Goal: Task Accomplishment & Management: Use online tool/utility

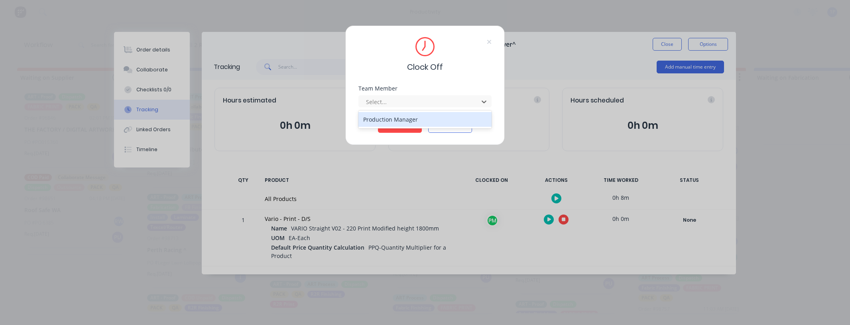
click at [405, 119] on div "Production Manager" at bounding box center [424, 119] width 133 height 15
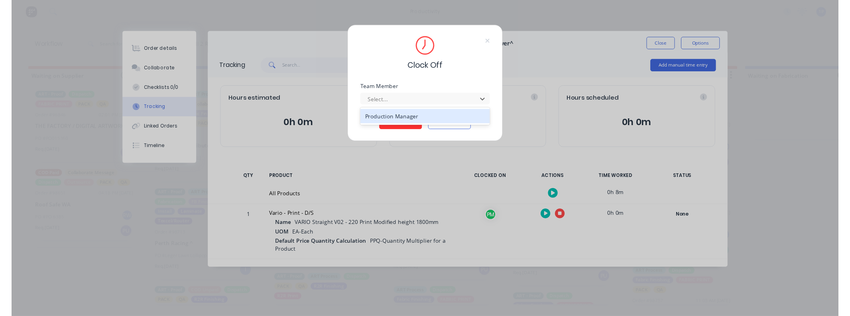
scroll to position [195, 0]
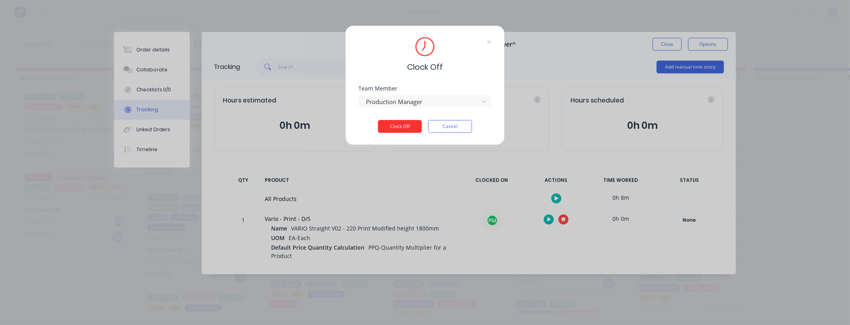
click at [405, 125] on button "Clock Off" at bounding box center [400, 126] width 44 height 13
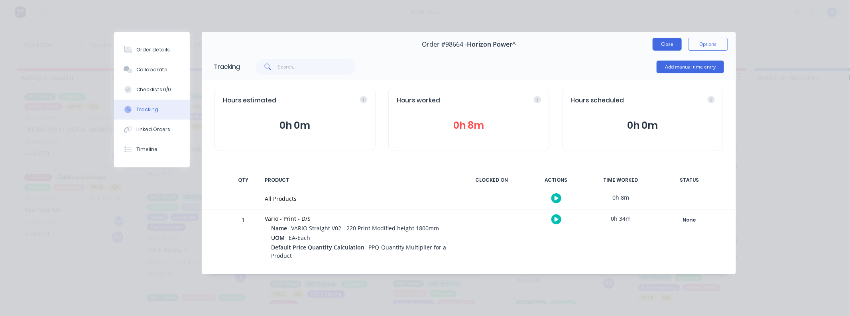
click at [674, 45] on button "Close" at bounding box center [666, 44] width 29 height 13
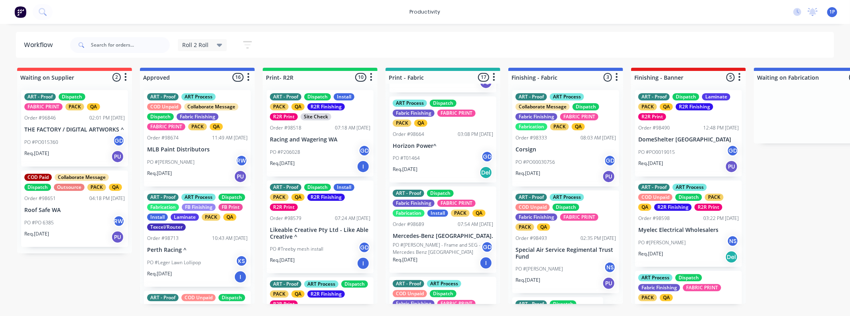
click at [435, 151] on div "PO #T01464 GD" at bounding box center [443, 158] width 100 height 15
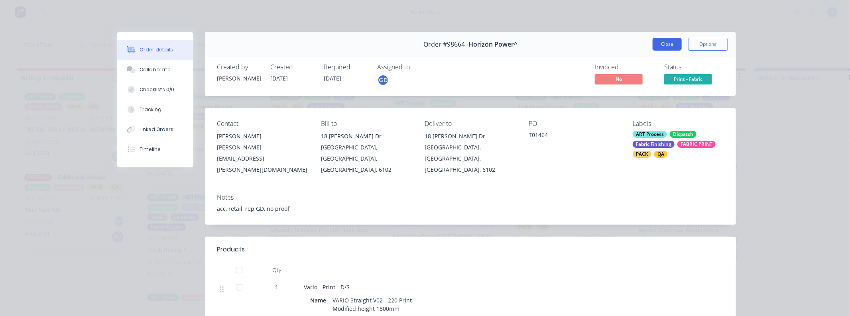
click at [658, 42] on button "Close" at bounding box center [666, 44] width 29 height 13
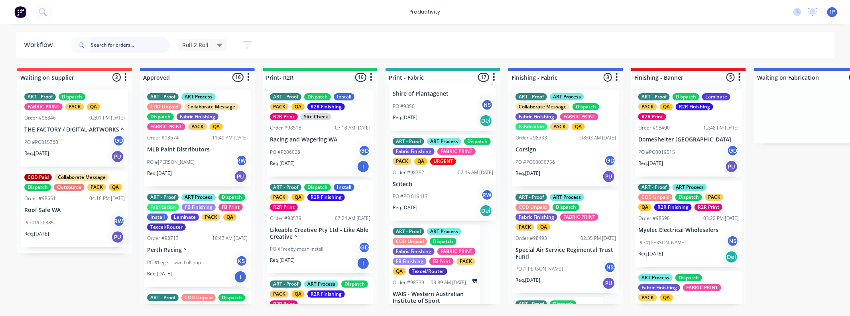
scroll to position [1398, 0]
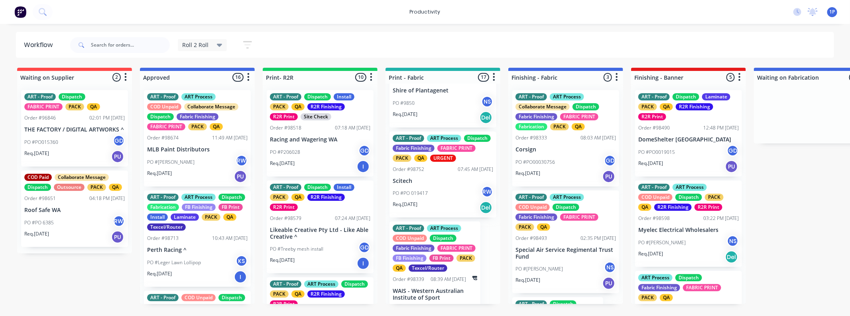
click at [439, 185] on p "Scitech" at bounding box center [443, 181] width 100 height 7
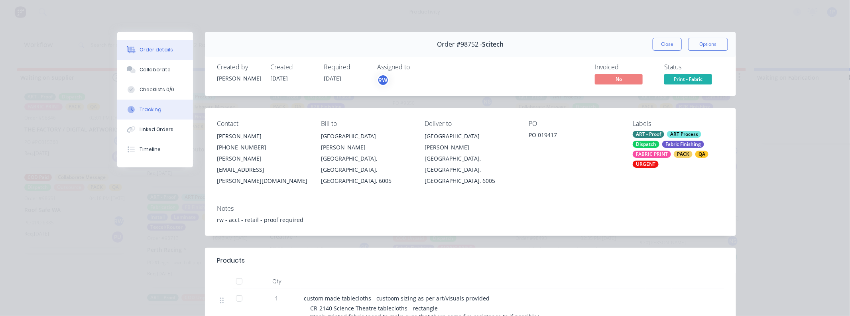
click at [142, 114] on button "Tracking" at bounding box center [155, 110] width 76 height 20
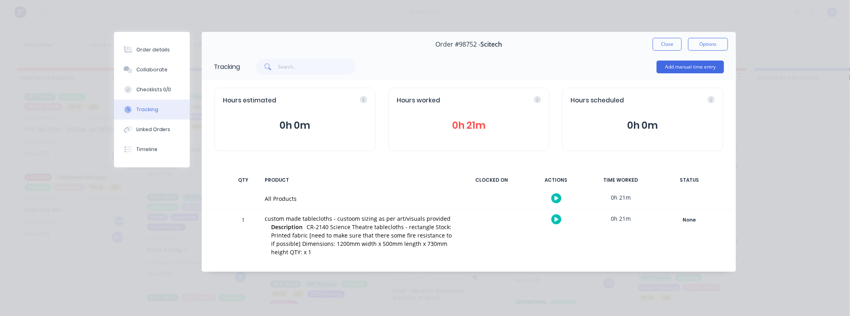
click at [552, 222] on button "button" at bounding box center [556, 219] width 10 height 10
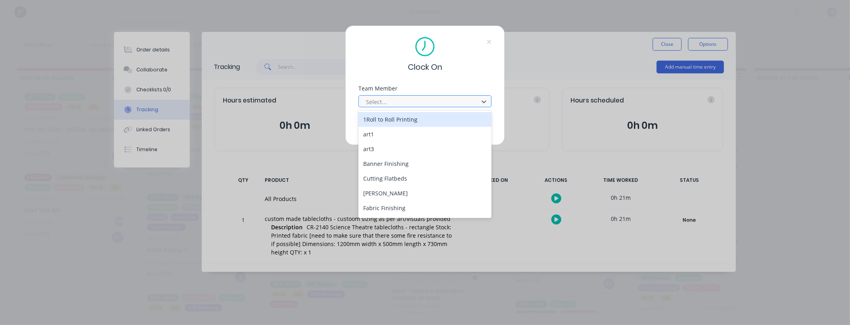
click at [427, 102] on div at bounding box center [419, 102] width 109 height 10
click at [407, 115] on div "1Roll to Roll Printing" at bounding box center [424, 119] width 133 height 15
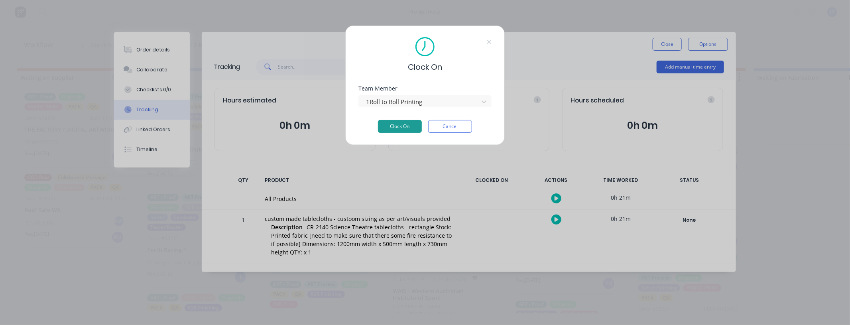
click at [407, 128] on button "Clock On" at bounding box center [400, 126] width 44 height 13
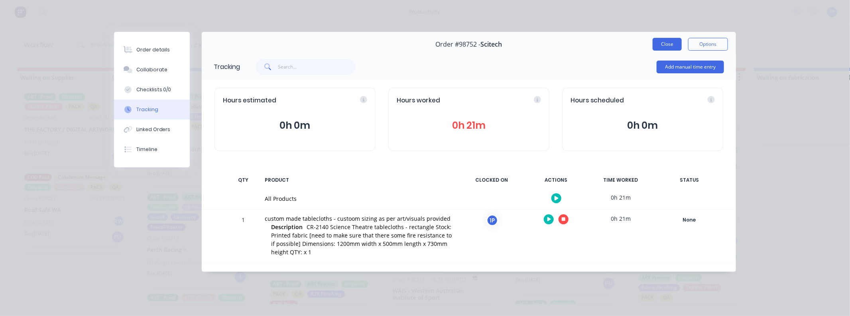
click at [652, 47] on button "Close" at bounding box center [666, 44] width 29 height 13
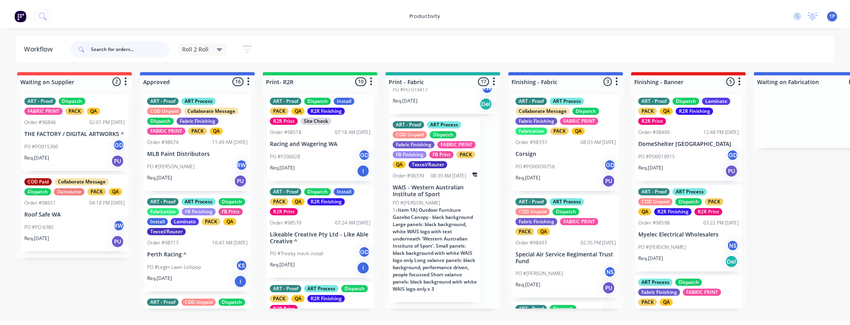
scroll to position [1525, 0]
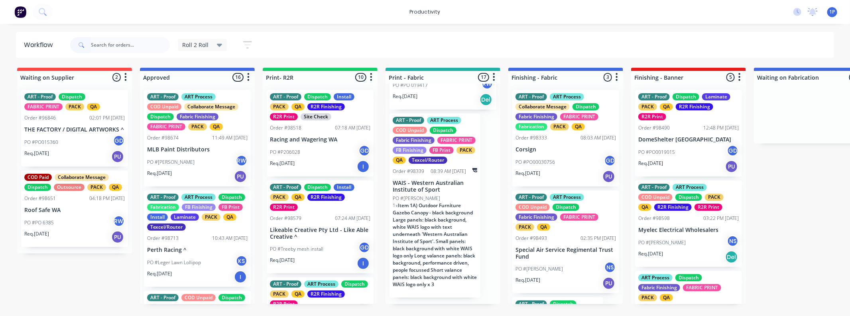
click at [118, 36] on div at bounding box center [120, 45] width 100 height 24
click at [126, 43] on input "text" at bounding box center [130, 45] width 79 height 16
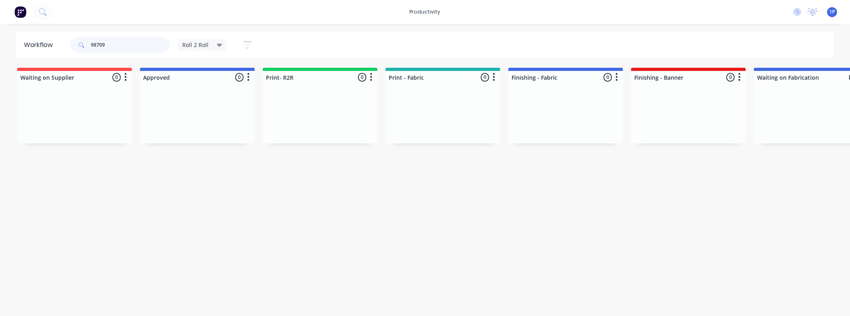
type input "98709"
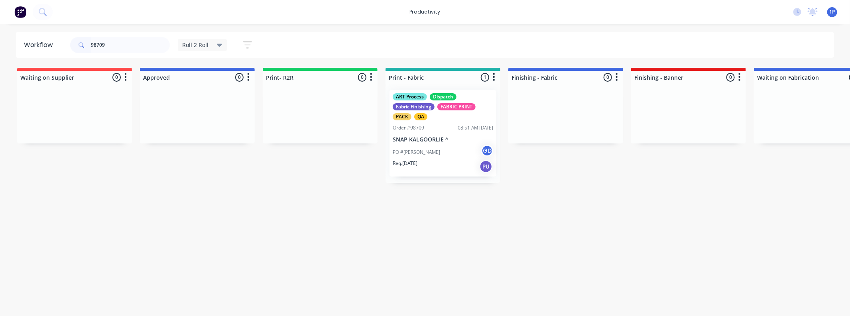
click at [441, 160] on div "Req. [DATE] PU" at bounding box center [443, 167] width 100 height 14
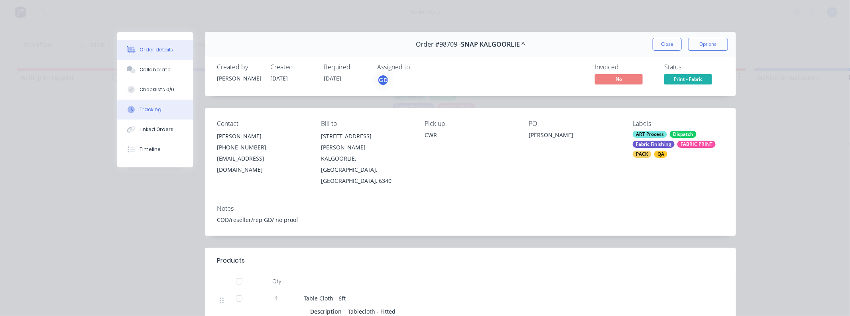
click at [144, 114] on button "Tracking" at bounding box center [155, 110] width 76 height 20
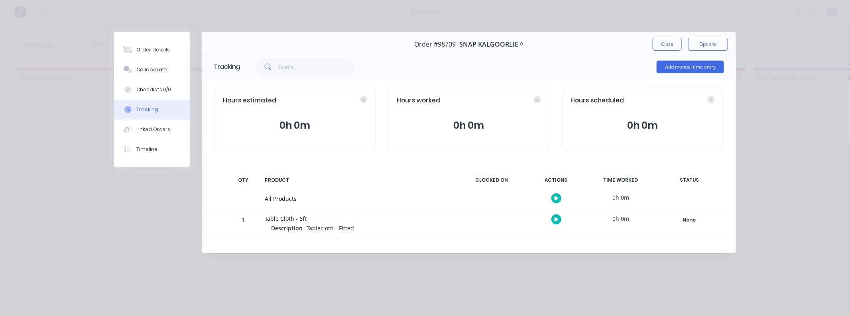
click at [553, 221] on button "button" at bounding box center [556, 219] width 10 height 10
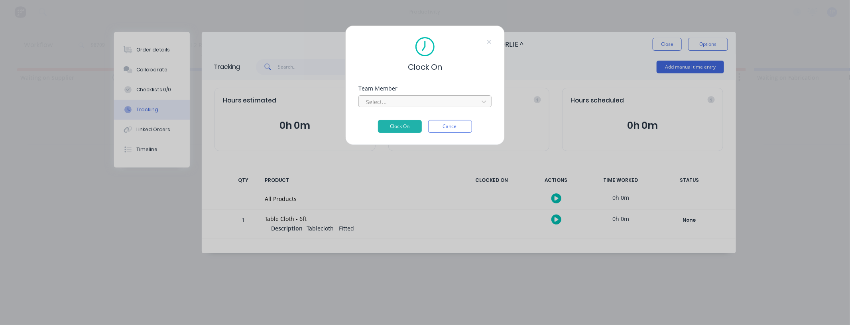
click at [433, 106] on div at bounding box center [419, 102] width 109 height 10
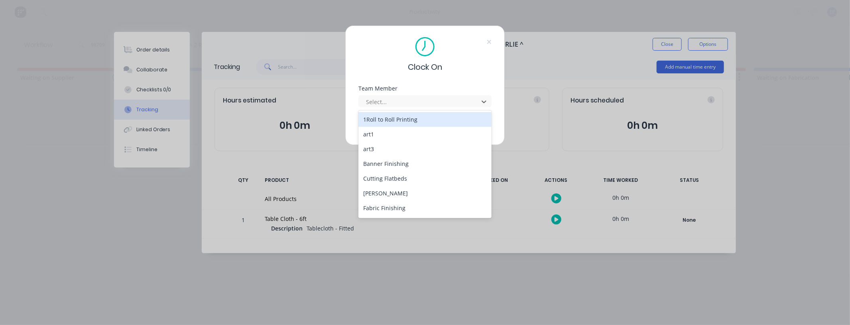
click at [386, 119] on div "1Roll to Roll Printing" at bounding box center [424, 119] width 133 height 15
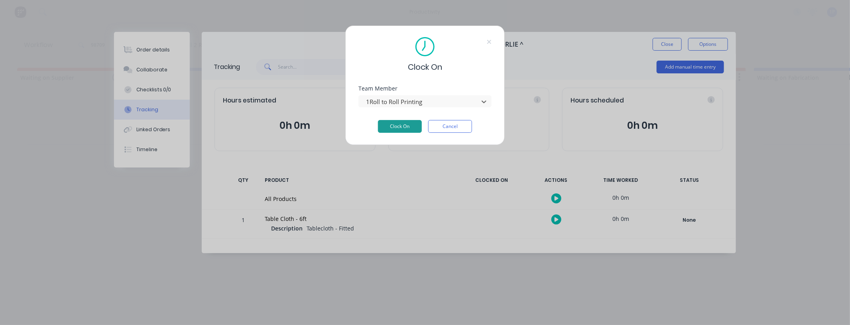
click at [389, 128] on button "Clock On" at bounding box center [400, 126] width 44 height 13
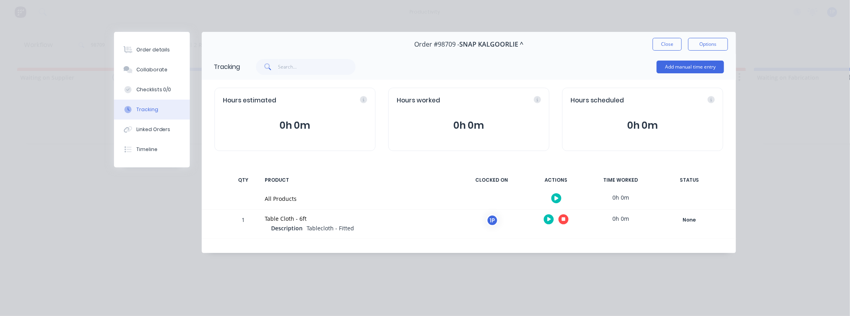
click at [565, 218] on button "button" at bounding box center [563, 219] width 10 height 10
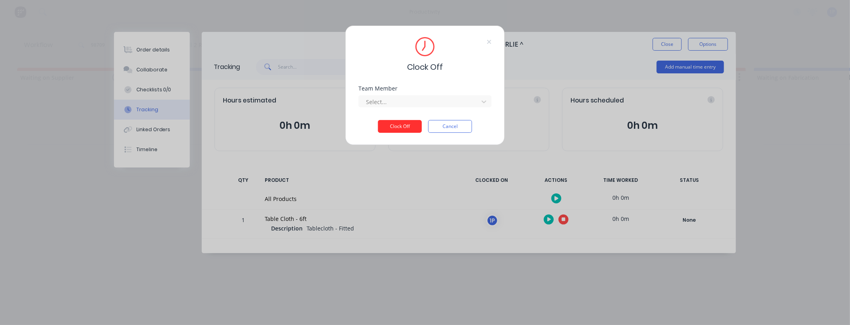
click at [394, 126] on button "Clock Off" at bounding box center [400, 126] width 44 height 13
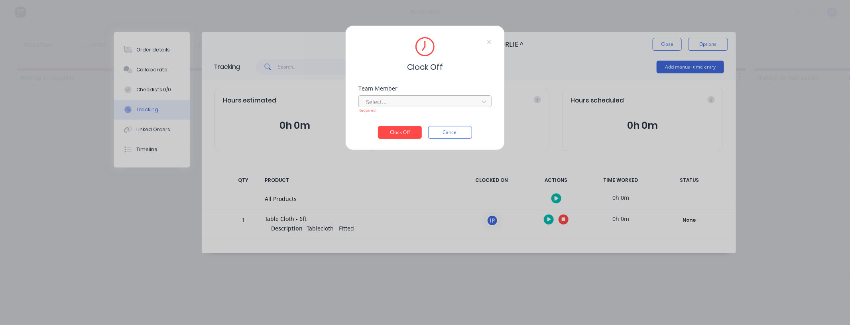
click at [403, 102] on div at bounding box center [419, 102] width 109 height 10
click at [394, 124] on div "1Roll to Roll Printing" at bounding box center [424, 119] width 133 height 15
click at [395, 126] on button "Clock Off" at bounding box center [400, 132] width 44 height 13
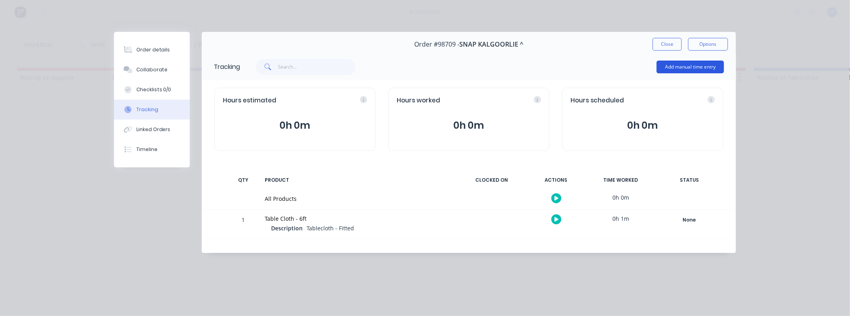
click at [686, 62] on button "Add manual time entry" at bounding box center [689, 67] width 67 height 13
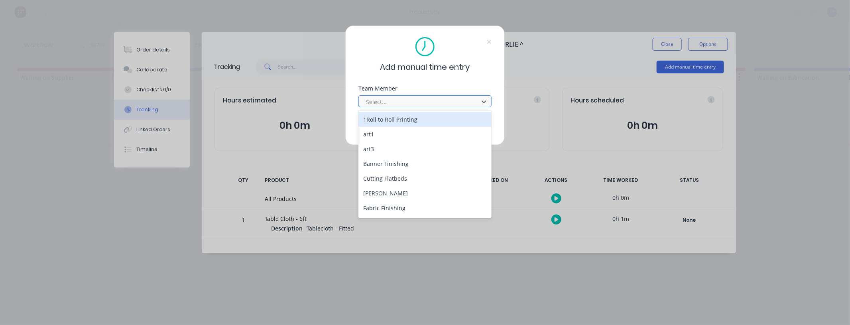
click at [384, 98] on div at bounding box center [419, 102] width 109 height 10
click at [389, 117] on div "1Roll to Roll Printing" at bounding box center [424, 119] width 133 height 15
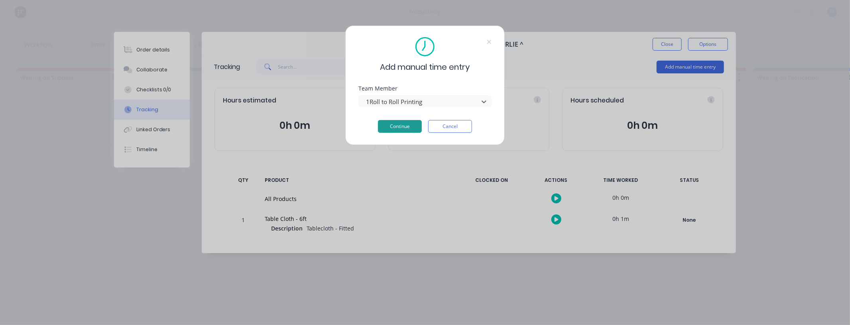
click at [392, 124] on button "Continue" at bounding box center [400, 126] width 44 height 13
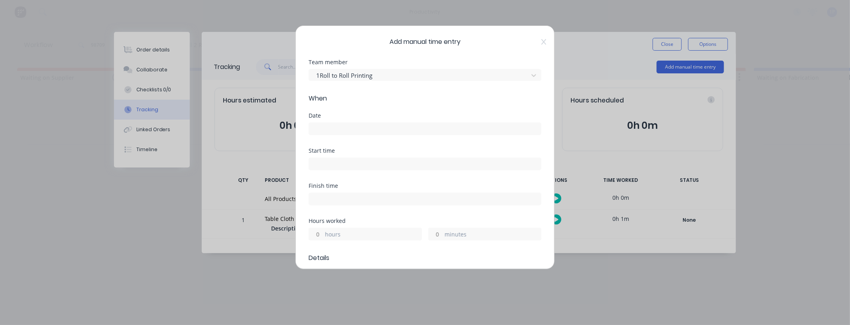
click at [351, 126] on input at bounding box center [425, 129] width 232 height 12
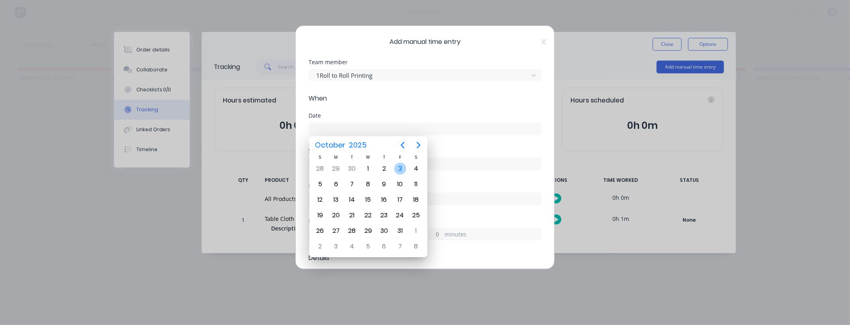
click at [396, 165] on div "3" at bounding box center [400, 169] width 12 height 12
type input "[DATE]"
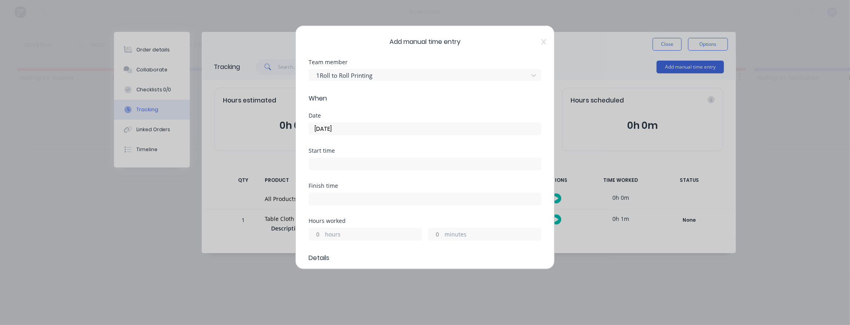
click at [344, 161] on input at bounding box center [425, 164] width 232 height 12
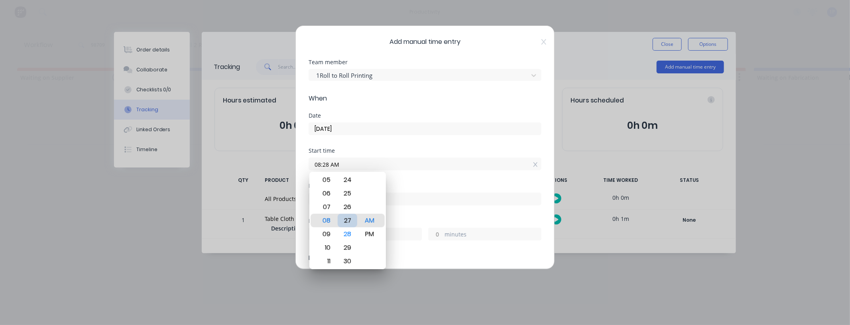
type input "08:27 AM"
click at [347, 218] on div "27" at bounding box center [348, 221] width 20 height 14
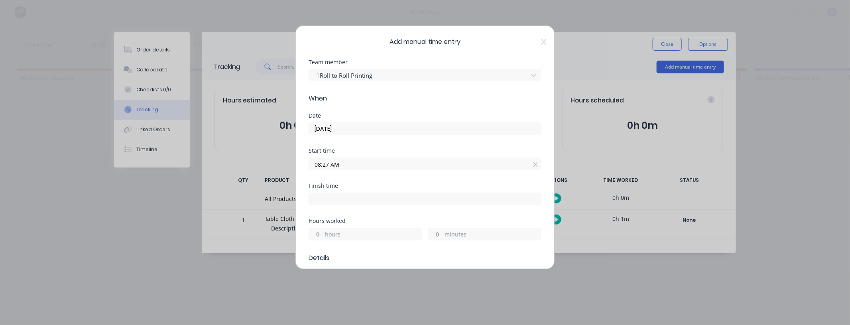
click at [395, 201] on input at bounding box center [425, 199] width 232 height 12
type input "08:40 AM"
type input "0"
type input "13"
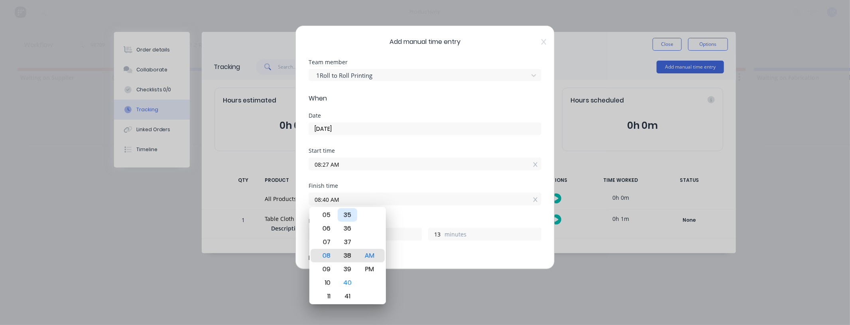
type input "08:38 AM"
type input "11"
click at [348, 232] on div "36" at bounding box center [348, 229] width 20 height 14
type input "08:36 AM"
type input "9"
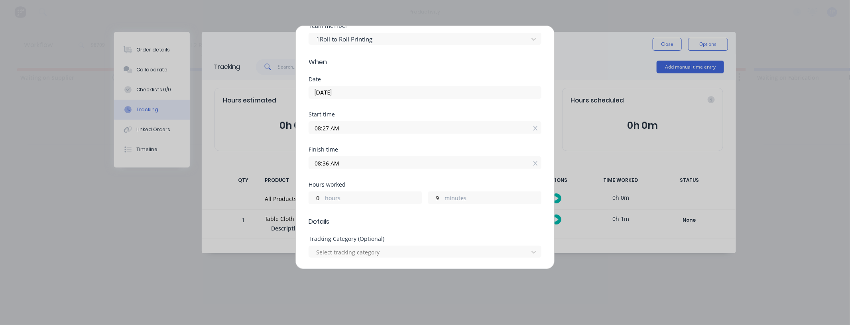
scroll to position [36, 0]
click at [328, 161] on input "08:36 AM" at bounding box center [425, 163] width 232 height 12
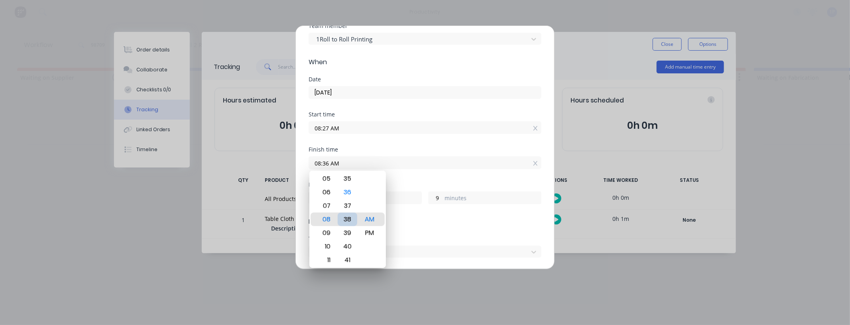
type input "08:38 AM"
type input "11"
click at [346, 206] on div "37" at bounding box center [348, 206] width 20 height 14
type input "08:37 AM"
type input "10"
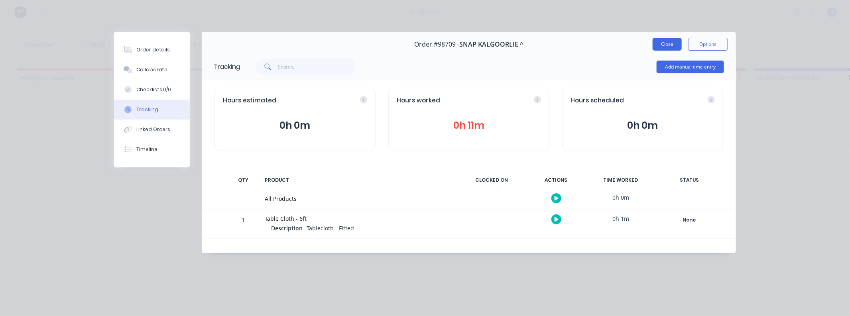
click at [672, 46] on button "Close" at bounding box center [666, 44] width 29 height 13
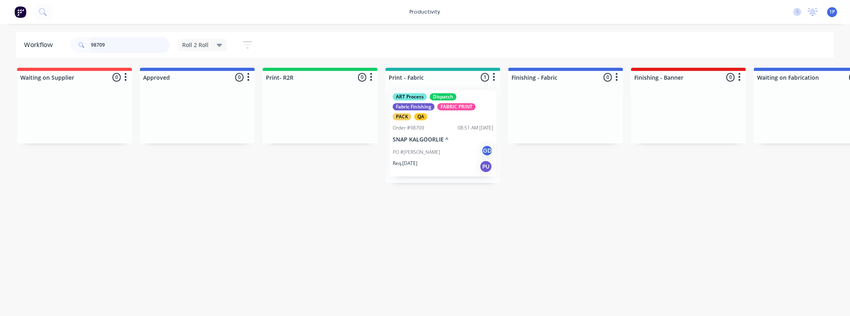
click at [117, 43] on input "98709" at bounding box center [130, 45] width 79 height 16
drag, startPoint x: 117, startPoint y: 43, endPoint x: 88, endPoint y: 49, distance: 29.3
click at [88, 49] on div "98709" at bounding box center [120, 45] width 100 height 16
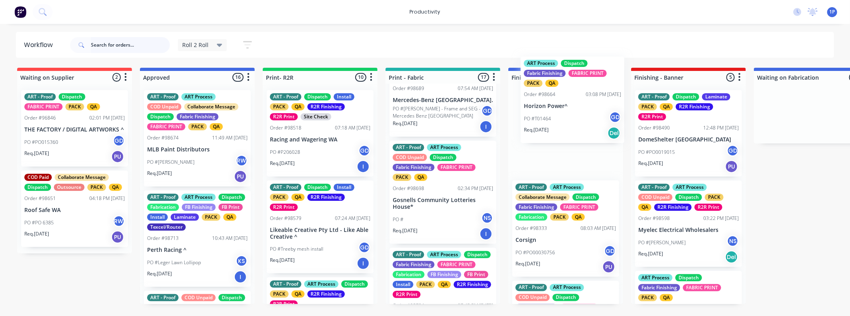
scroll to position [240, 0]
drag, startPoint x: 423, startPoint y: 118, endPoint x: 557, endPoint y: 126, distance: 134.5
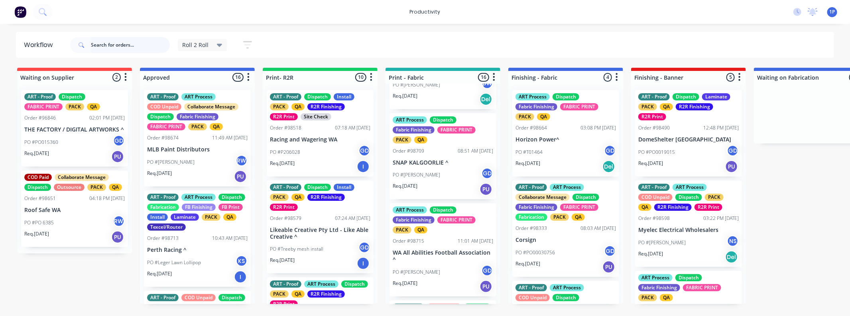
scroll to position [584, 0]
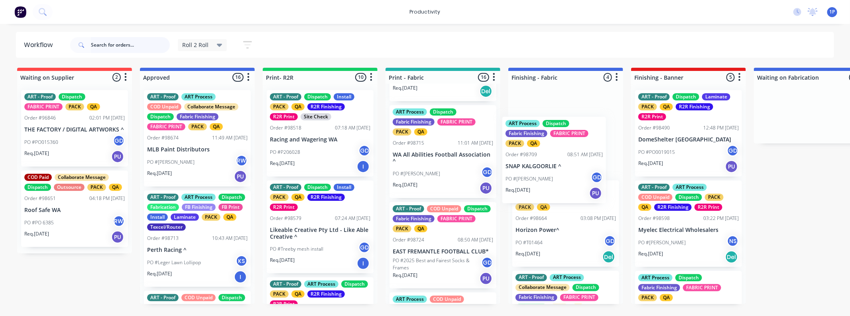
drag, startPoint x: 413, startPoint y: 176, endPoint x: 529, endPoint y: 178, distance: 116.0
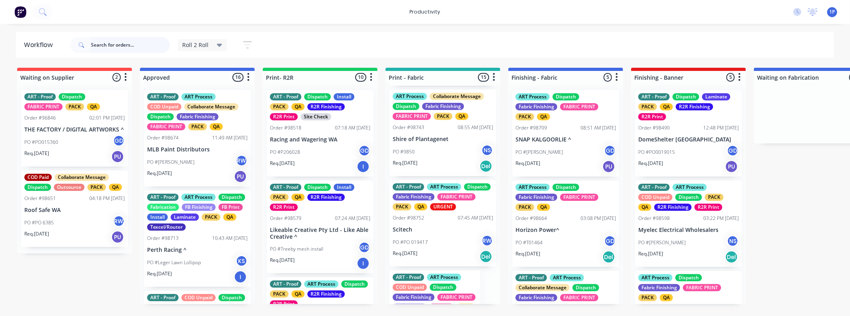
scroll to position [1168, 0]
click at [423, 233] on p "Scitech" at bounding box center [443, 229] width 100 height 7
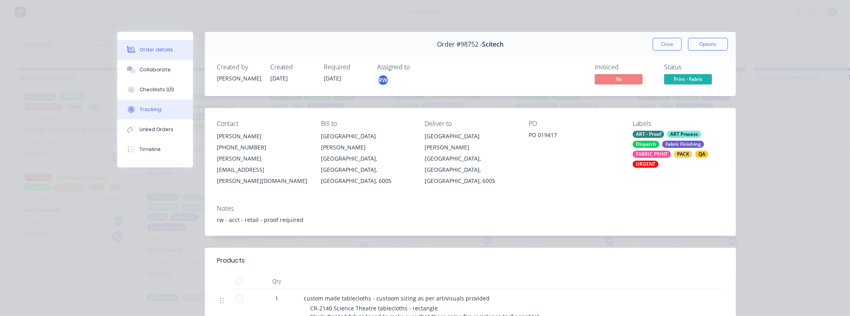
click at [148, 114] on button "Tracking" at bounding box center [155, 110] width 76 height 20
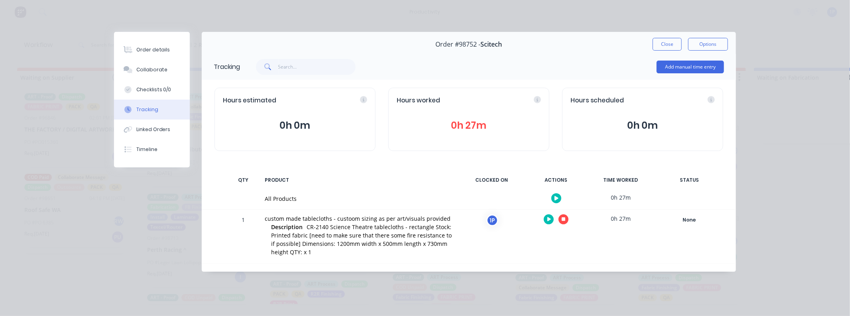
click at [566, 220] on button "button" at bounding box center [563, 219] width 10 height 10
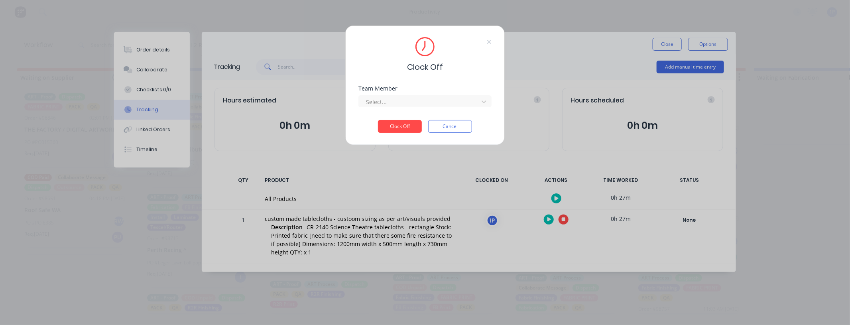
click at [405, 108] on div "Team Member Select..." at bounding box center [424, 103] width 133 height 34
click at [398, 108] on div "Team Member Select..." at bounding box center [424, 103] width 133 height 34
click at [397, 102] on div at bounding box center [419, 102] width 109 height 10
click at [391, 118] on div "1Roll to Roll Printing" at bounding box center [424, 119] width 133 height 15
click at [394, 123] on button "Clock Off" at bounding box center [400, 126] width 44 height 13
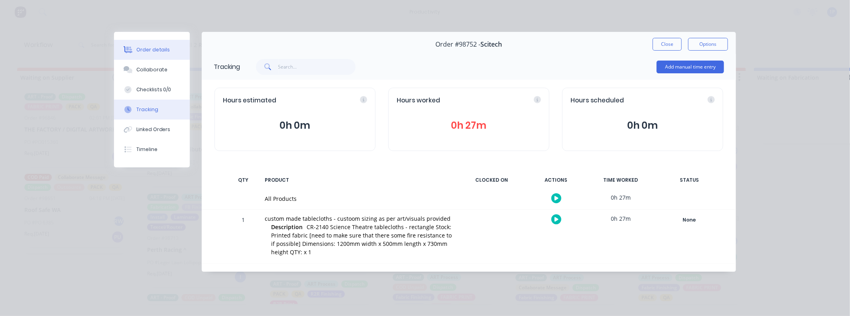
click at [184, 54] on button "Order details" at bounding box center [152, 50] width 76 height 20
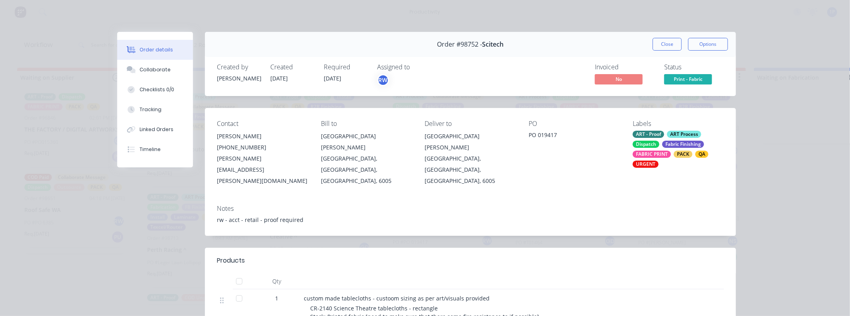
click at [666, 83] on span "Print - Fabric" at bounding box center [688, 79] width 48 height 10
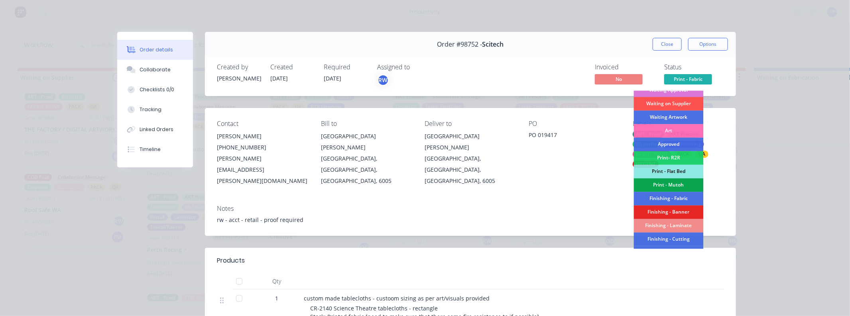
scroll to position [49, 0]
click at [670, 193] on div "Finishing - Fabric" at bounding box center [669, 198] width 70 height 14
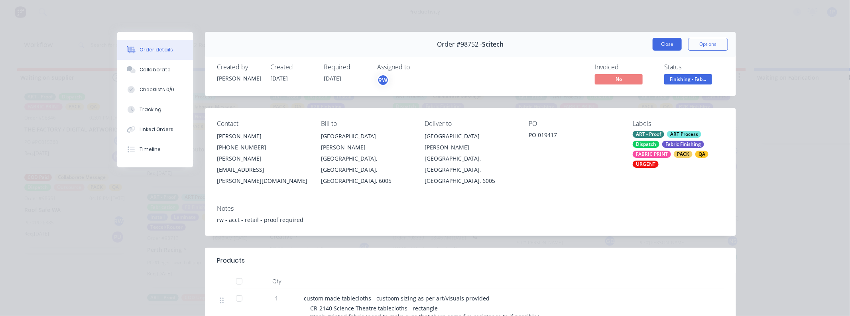
click at [664, 48] on button "Close" at bounding box center [666, 44] width 29 height 13
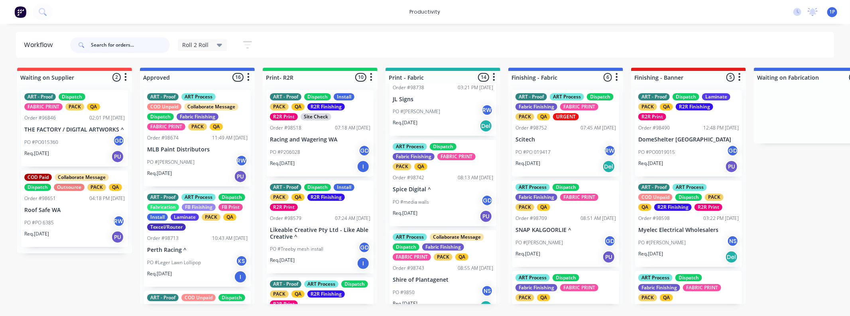
scroll to position [1031, 0]
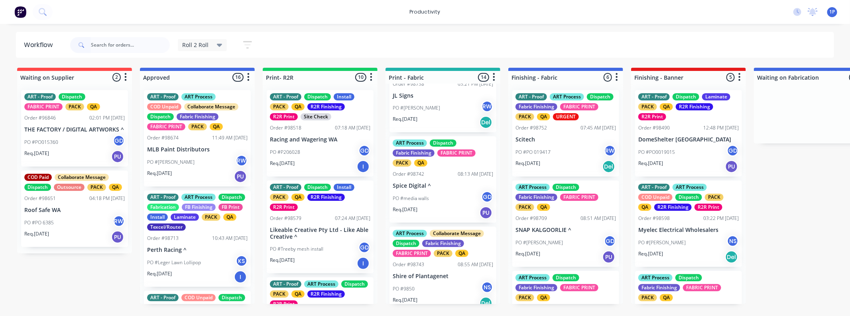
click at [430, 189] on p "Spice Digital ^" at bounding box center [443, 186] width 100 height 7
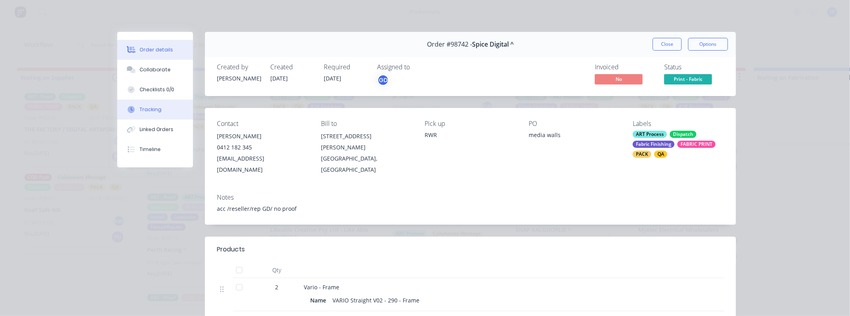
click at [150, 108] on div "Tracking" at bounding box center [151, 109] width 22 height 7
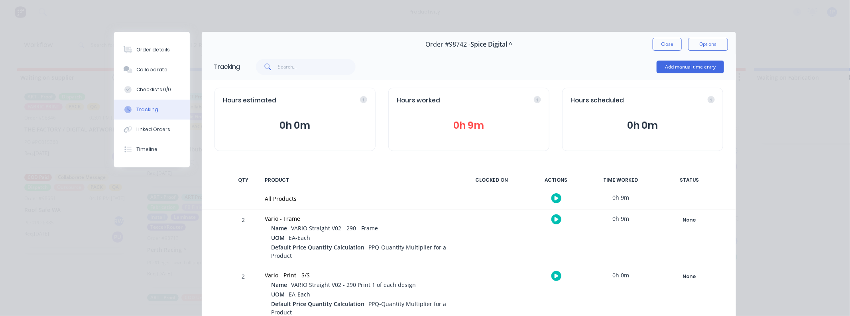
click at [551, 276] on button "button" at bounding box center [556, 276] width 10 height 10
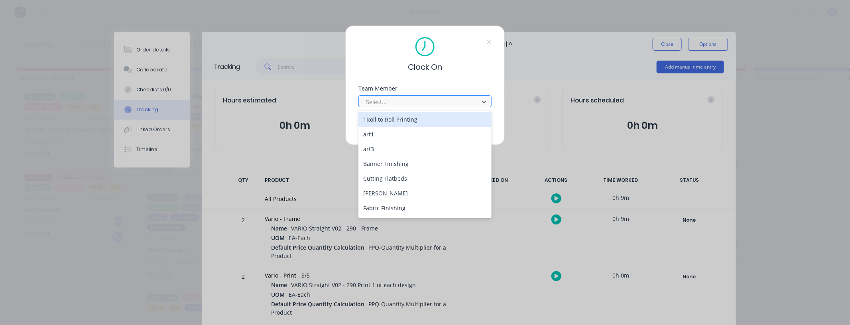
click at [375, 105] on div at bounding box center [419, 102] width 109 height 10
click at [378, 120] on button "Clock On" at bounding box center [400, 126] width 44 height 13
